Goal: Task Accomplishment & Management: Manage account settings

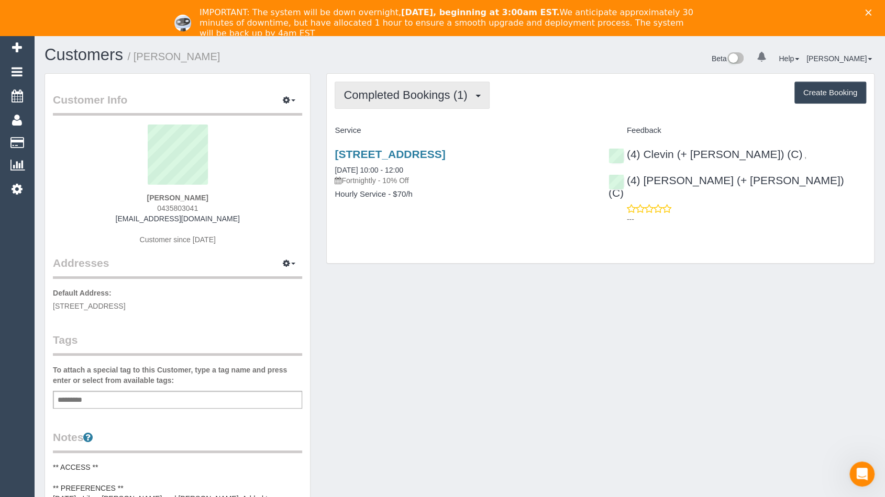
click at [465, 95] on span "Completed Bookings (1)" at bounding box center [407, 94] width 129 height 13
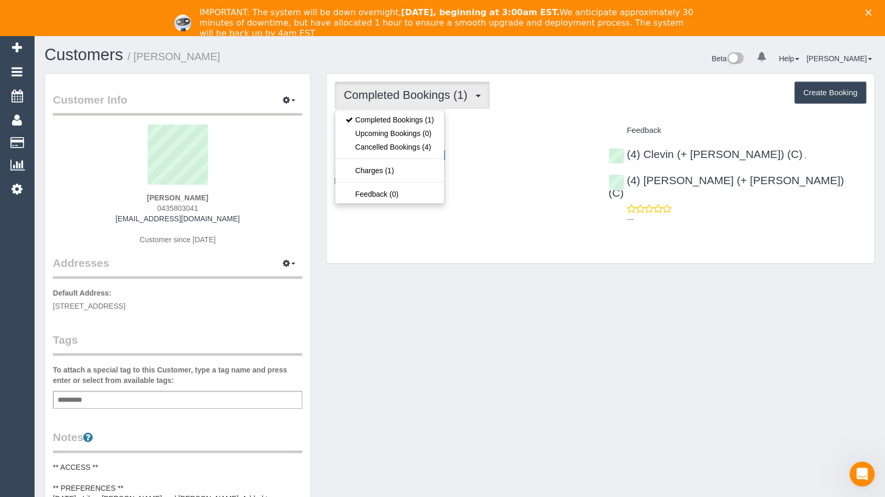
drag, startPoint x: 484, startPoint y: 144, endPoint x: 359, endPoint y: -71, distance: 248.6
click at [359, 0] on html "0 Beta Your Notifications You have 0 alerts Add Booking Bookings Active Booking…" at bounding box center [442, 248] width 885 height 497
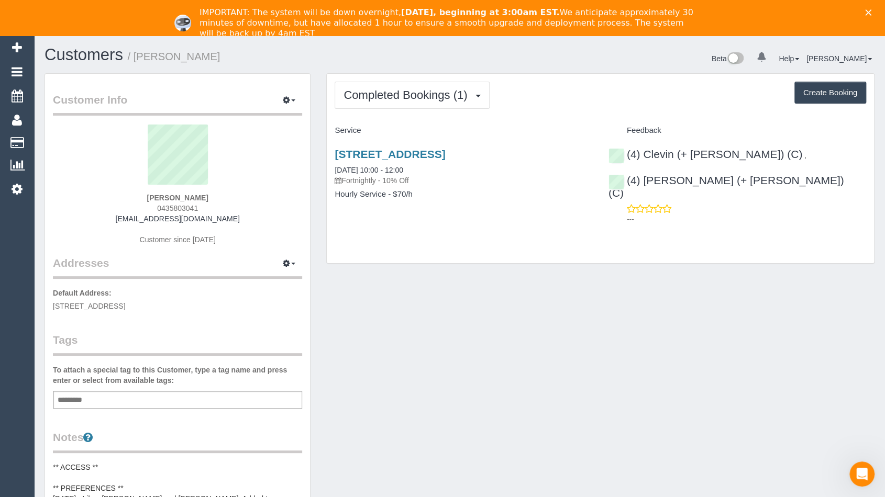
click at [517, 266] on div "Customer Info Edit Contact Info Send Message Email Preferences Special Sales Ta…" at bounding box center [459, 489] width 845 height 832
click at [643, 326] on div "Customer Info Edit Contact Info Send Message Email Preferences Special Sales Ta…" at bounding box center [459, 489] width 845 height 832
click at [476, 146] on div "11 Azalea Court, Croydon North, VIC 3136 09/08/2025 10:00 - 12:00 Fortnightly -…" at bounding box center [463, 179] width 273 height 81
click at [445, 148] on link "[STREET_ADDRESS]" at bounding box center [390, 154] width 110 height 12
click at [436, 93] on span "Completed Bookings (1)" at bounding box center [407, 94] width 129 height 13
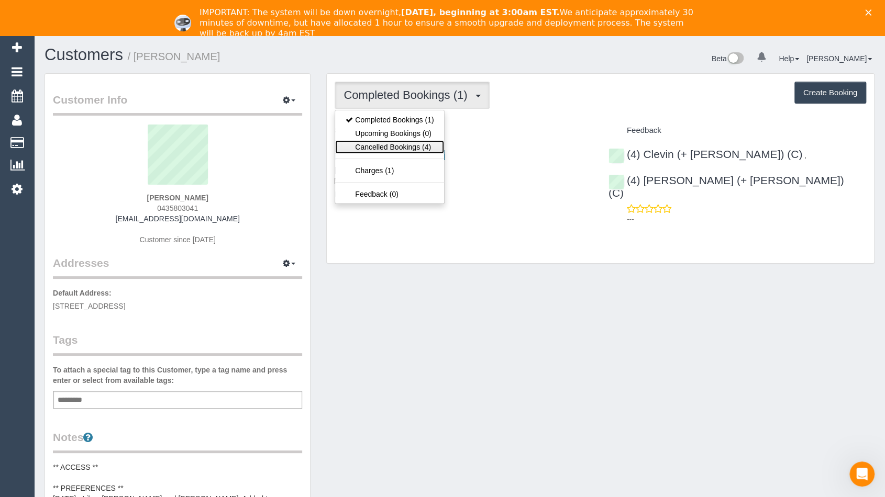
click at [414, 146] on link "Cancelled Bookings (4)" at bounding box center [389, 147] width 109 height 14
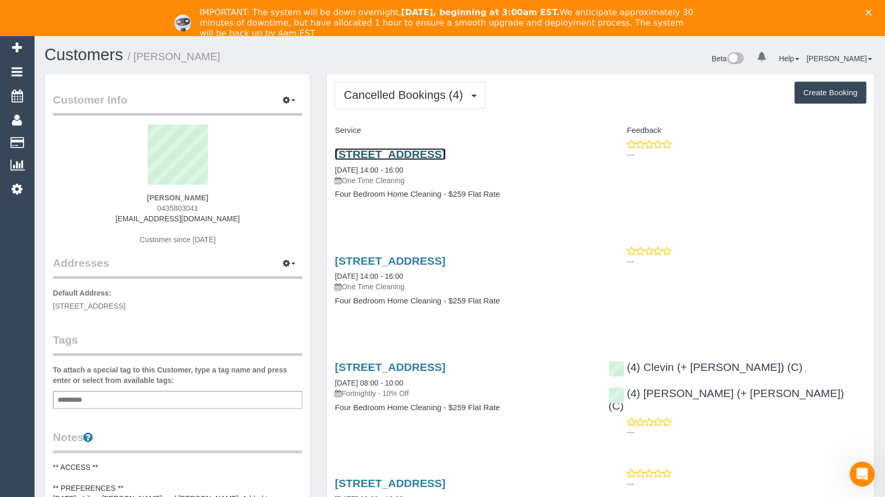
click at [445, 151] on link "[STREET_ADDRESS]" at bounding box center [390, 154] width 110 height 12
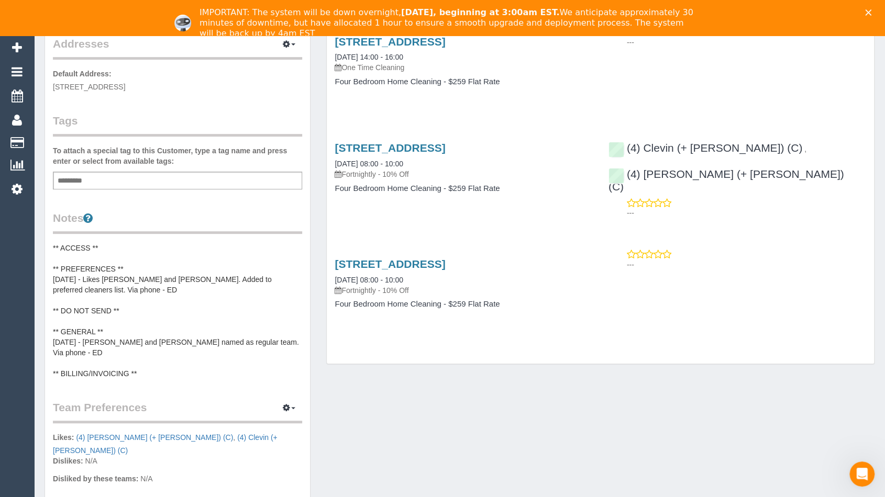
scroll to position [220, 0]
click at [445, 258] on link "[STREET_ADDRESS]" at bounding box center [390, 264] width 110 height 12
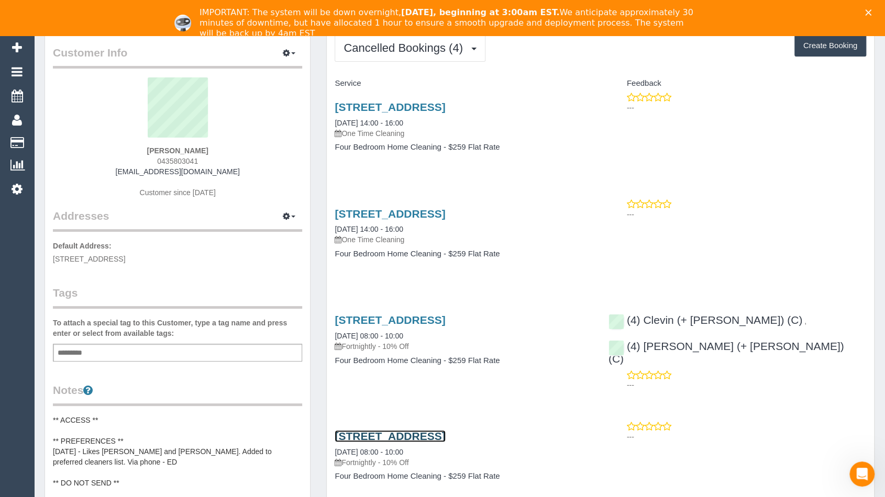
scroll to position [46, 0]
click at [445, 324] on link "[STREET_ADDRESS]" at bounding box center [390, 321] width 110 height 12
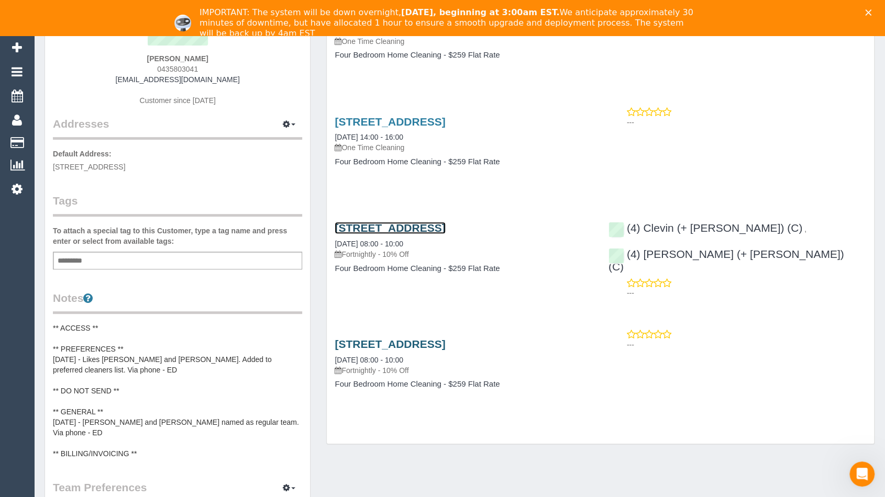
scroll to position [141, 0]
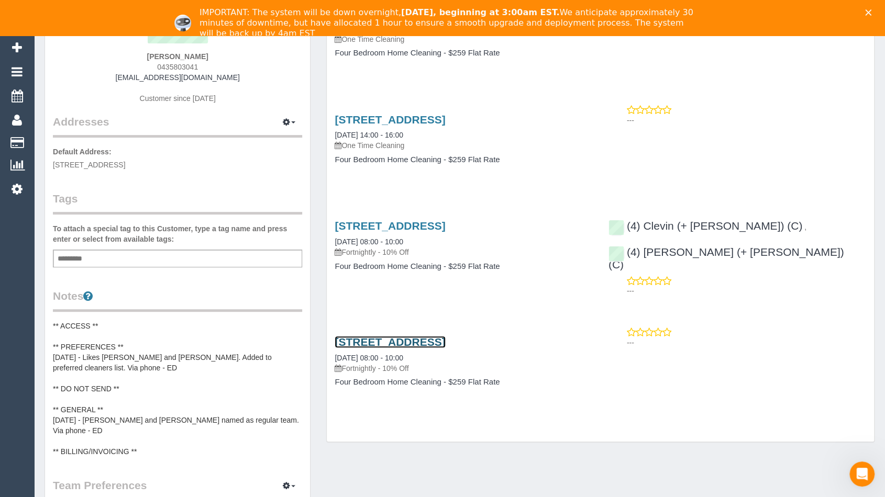
click at [445, 337] on link "[STREET_ADDRESS]" at bounding box center [390, 342] width 110 height 12
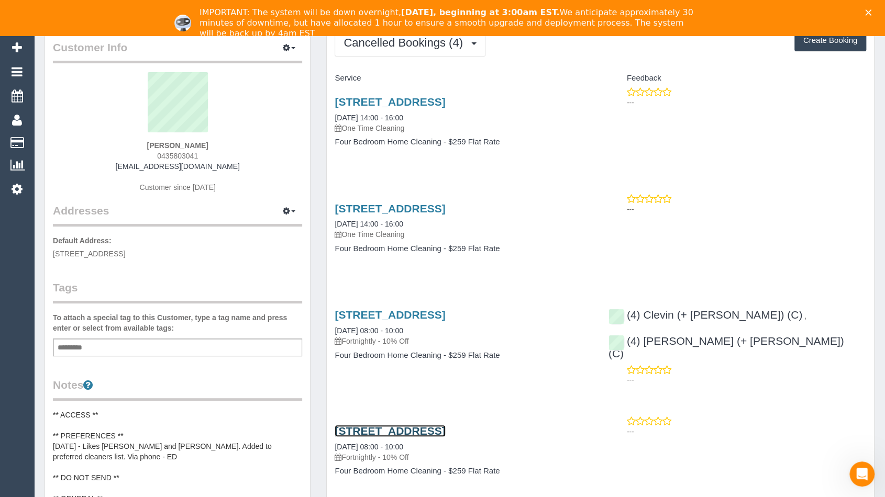
scroll to position [52, 0]
drag, startPoint x: 227, startPoint y: 173, endPoint x: 132, endPoint y: 171, distance: 95.3
click at [132, 171] on div "Rekha Raghuram 0435803041 sairrekha@yahoo.co.in Customer since 2025" at bounding box center [177, 138] width 249 height 131
copy div "[EMAIL_ADDRESS][DOMAIN_NAME]"
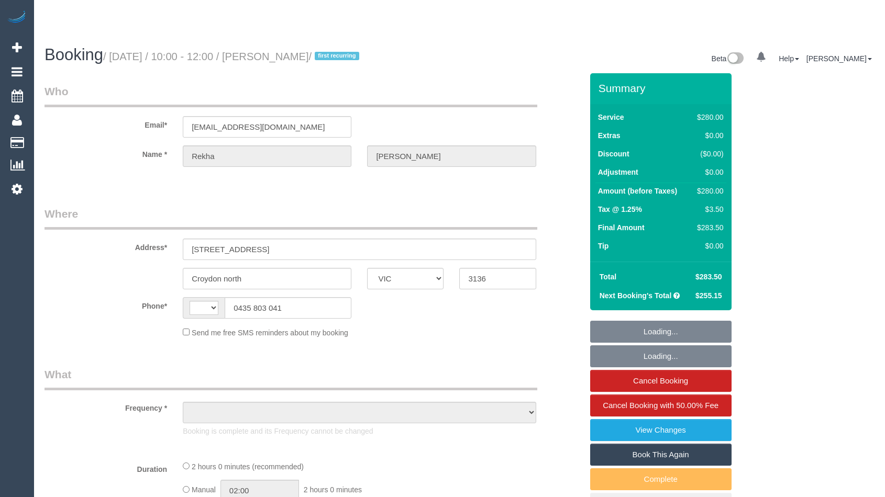
select select "VIC"
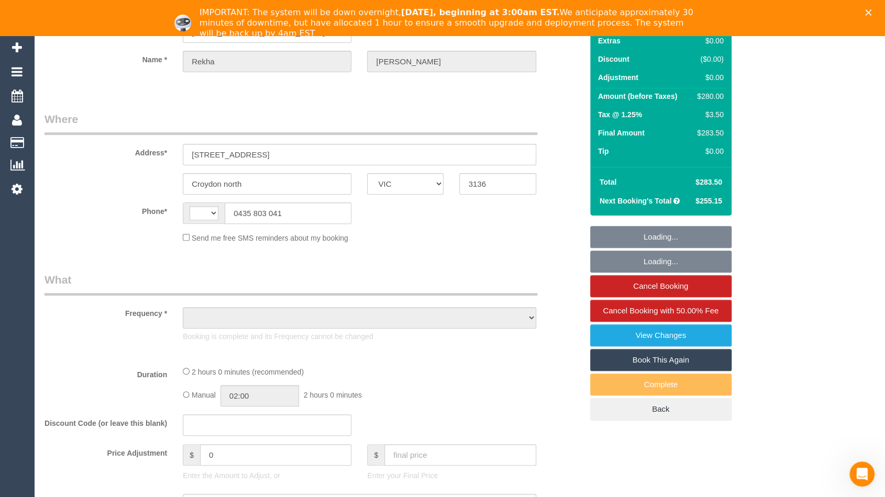
select select "string:AU"
select select "object:569"
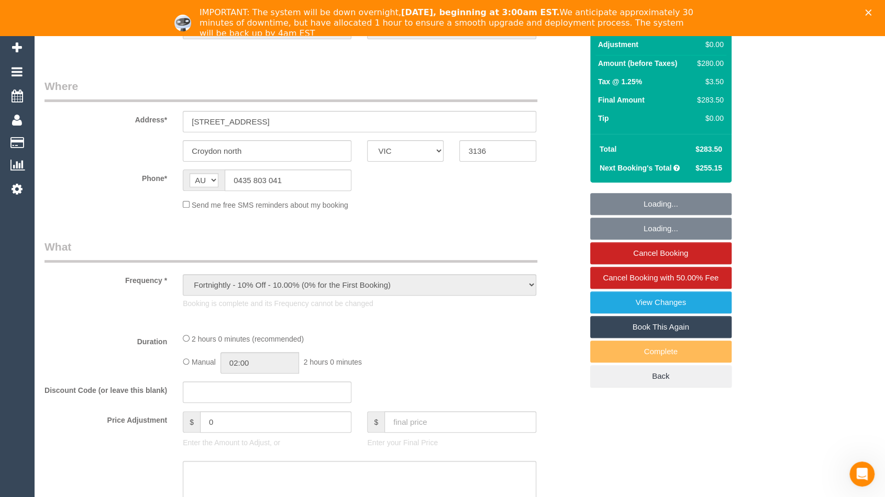
select select "2"
select select "number:28"
select select "number:14"
select select "number:18"
select select "number:24"
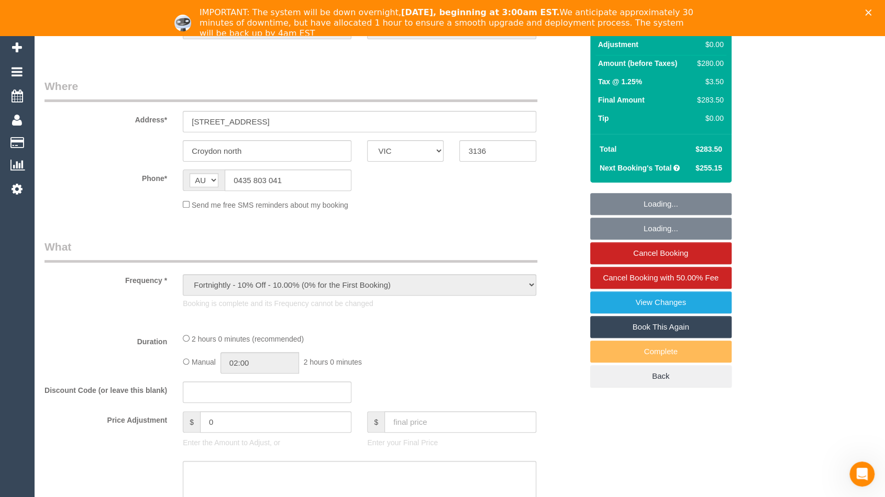
select select "number:35"
select select "number:11"
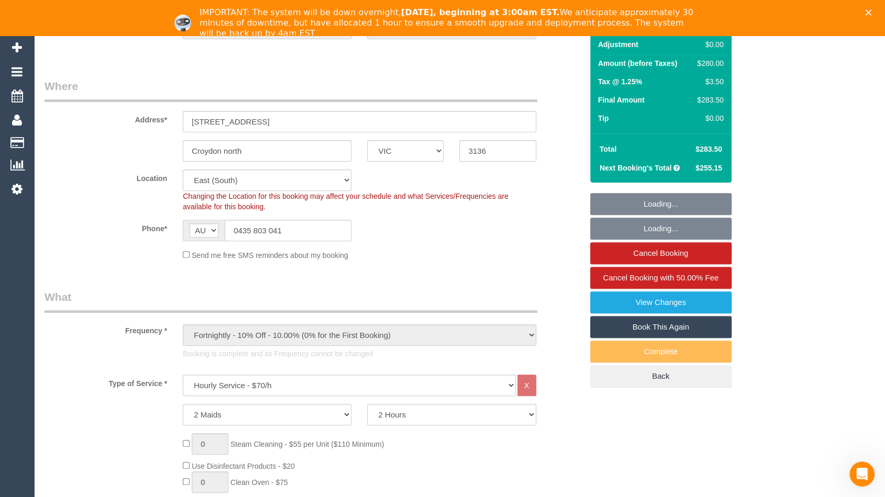
select select "string:stripe-pm_1RrDHl2GScqysDRVY2vperoW"
select select "spot1"
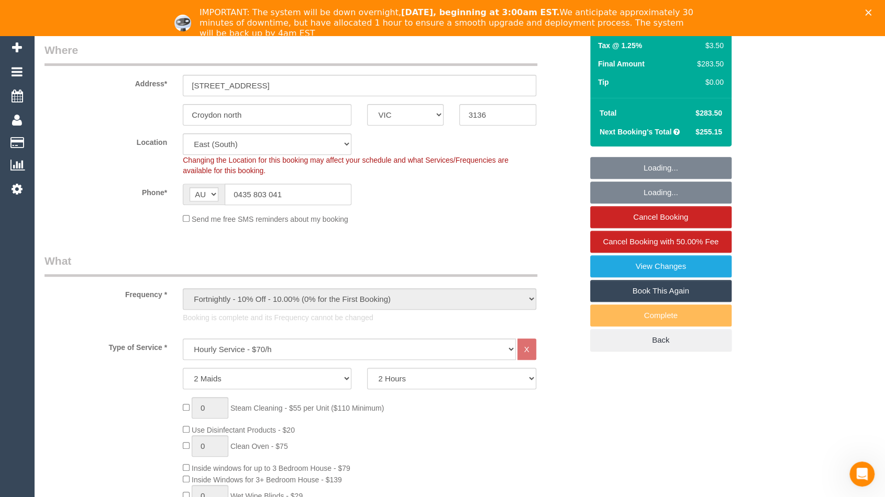
select select "object:1331"
